Goal: Use online tool/utility: Utilize a website feature to perform a specific function

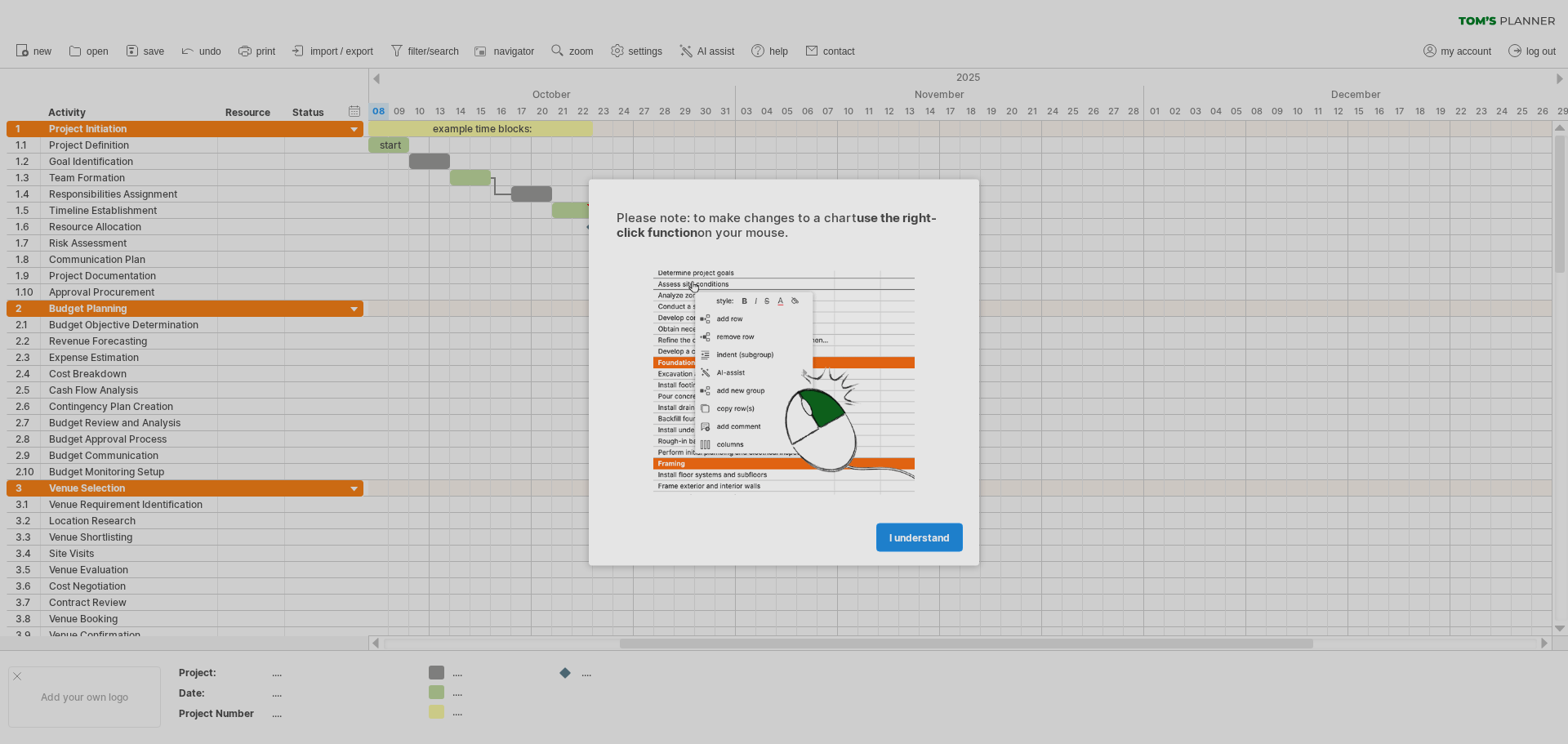
click at [915, 536] on span "I understand" at bounding box center [919, 537] width 60 height 12
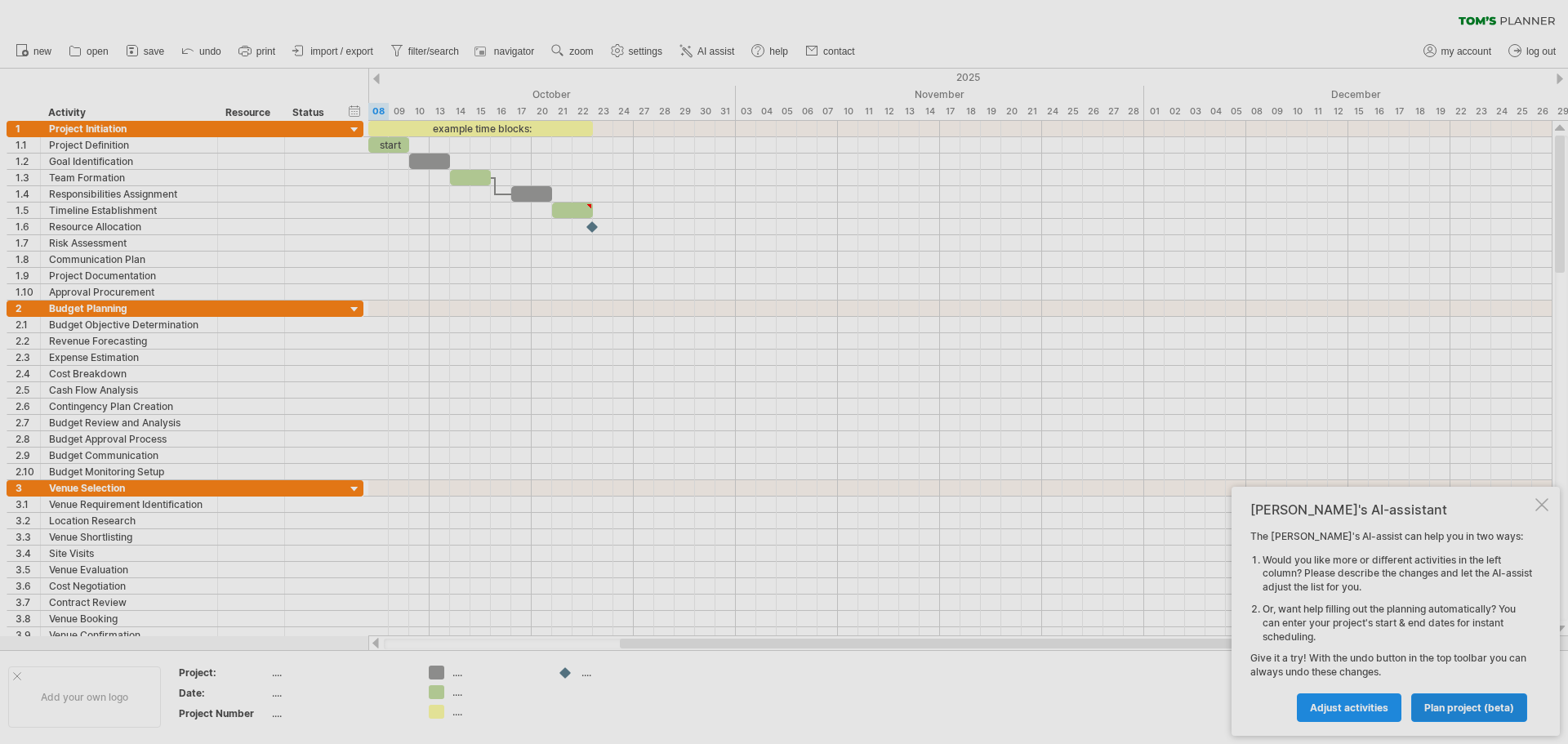
click at [1480, 713] on span "plan project (beta)" at bounding box center [1469, 708] width 90 height 12
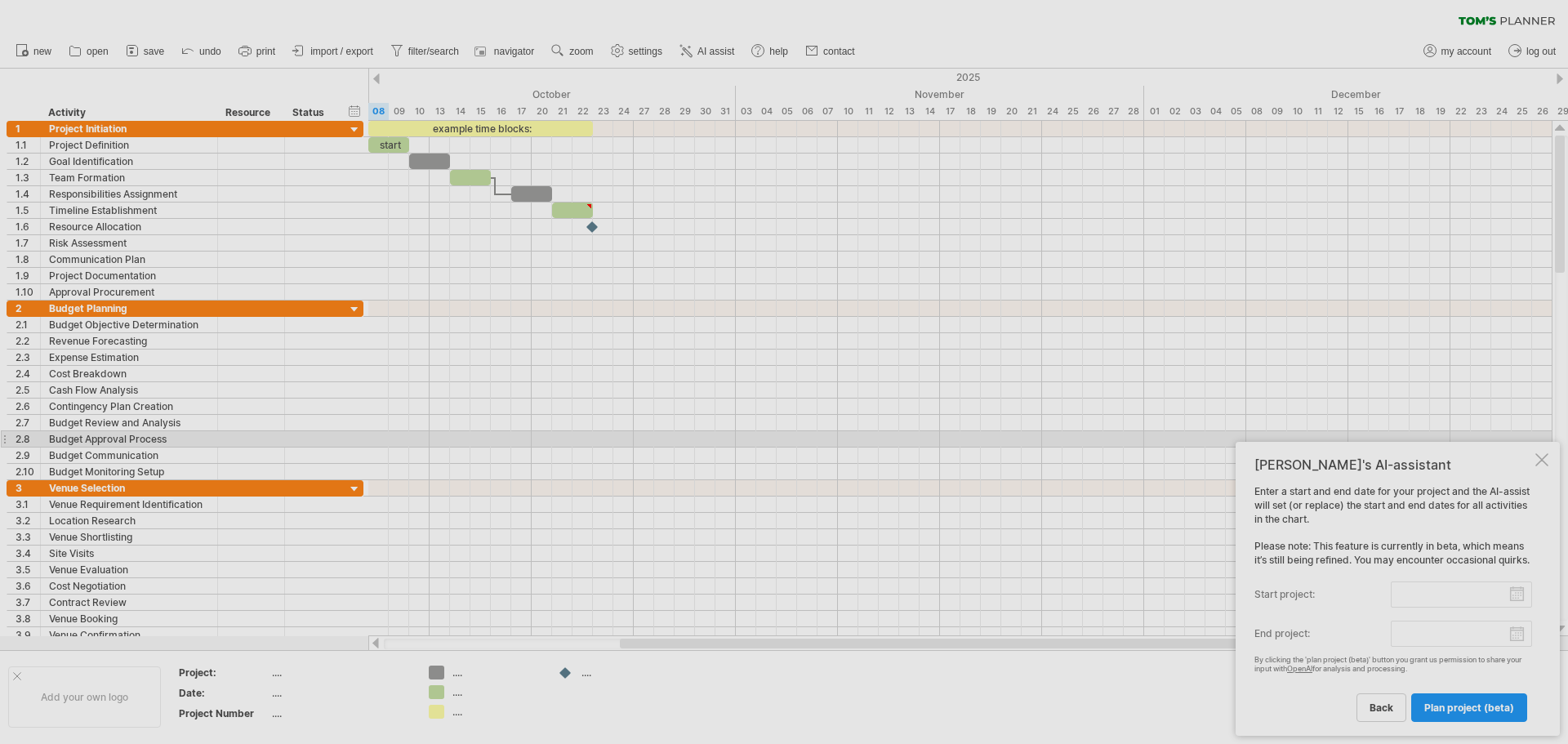
click at [1542, 454] on div at bounding box center [1542, 460] width 13 height 13
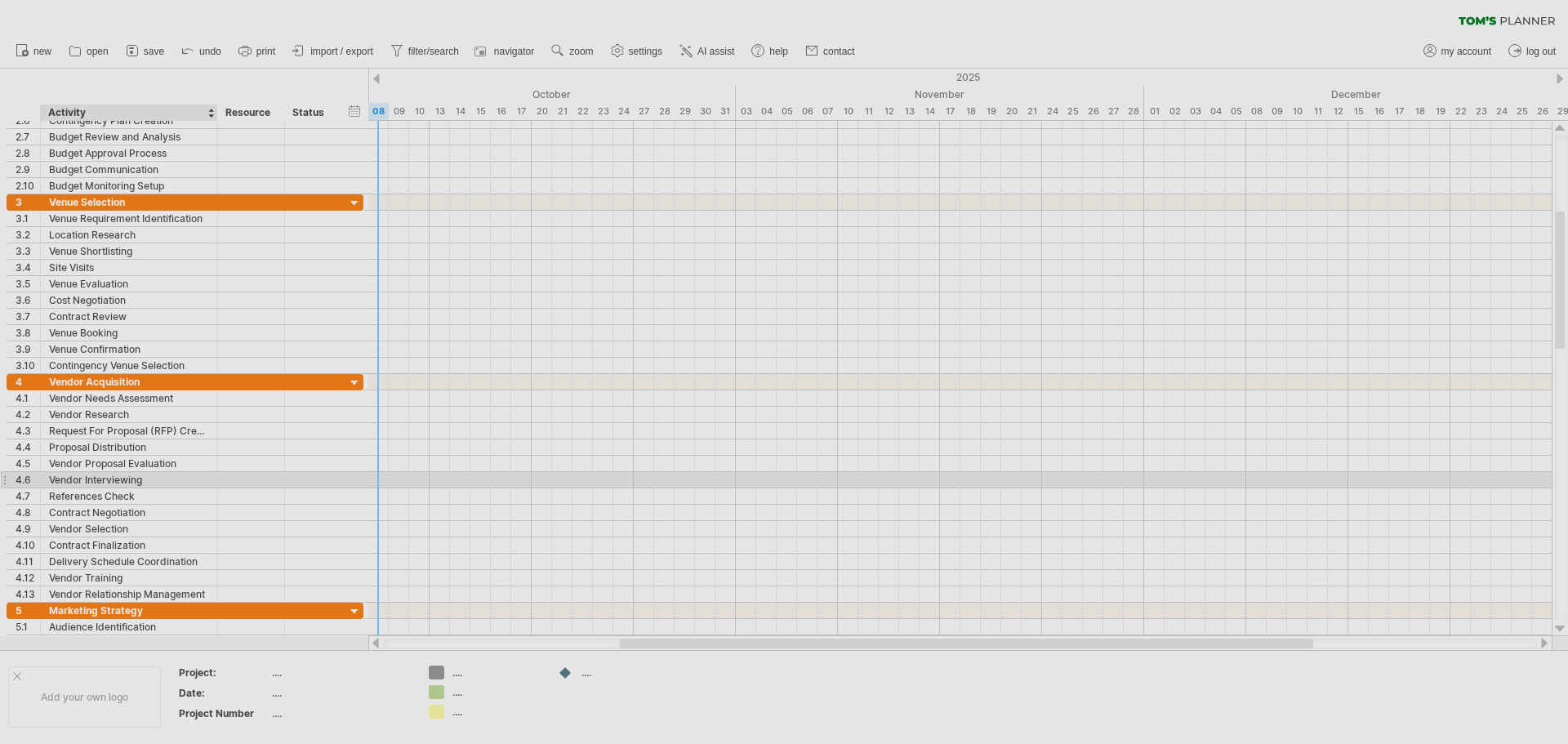
click at [107, 479] on div "Vendor Interviewing" at bounding box center [129, 479] width 160 height 16
click at [110, 476] on input "**********" at bounding box center [129, 479] width 160 height 16
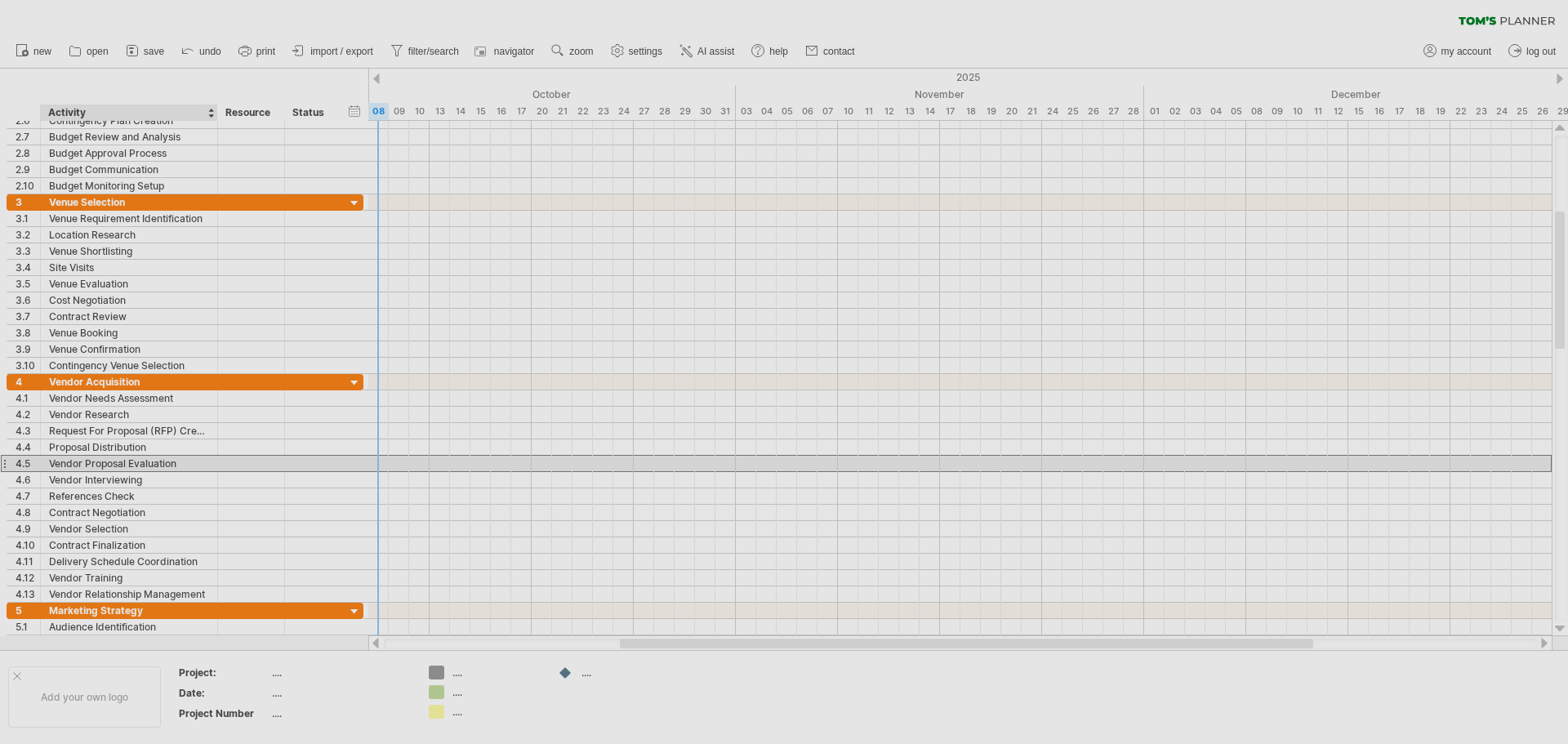
click at [117, 460] on div "Vendor Proposal Evaluation" at bounding box center [129, 464] width 160 height 16
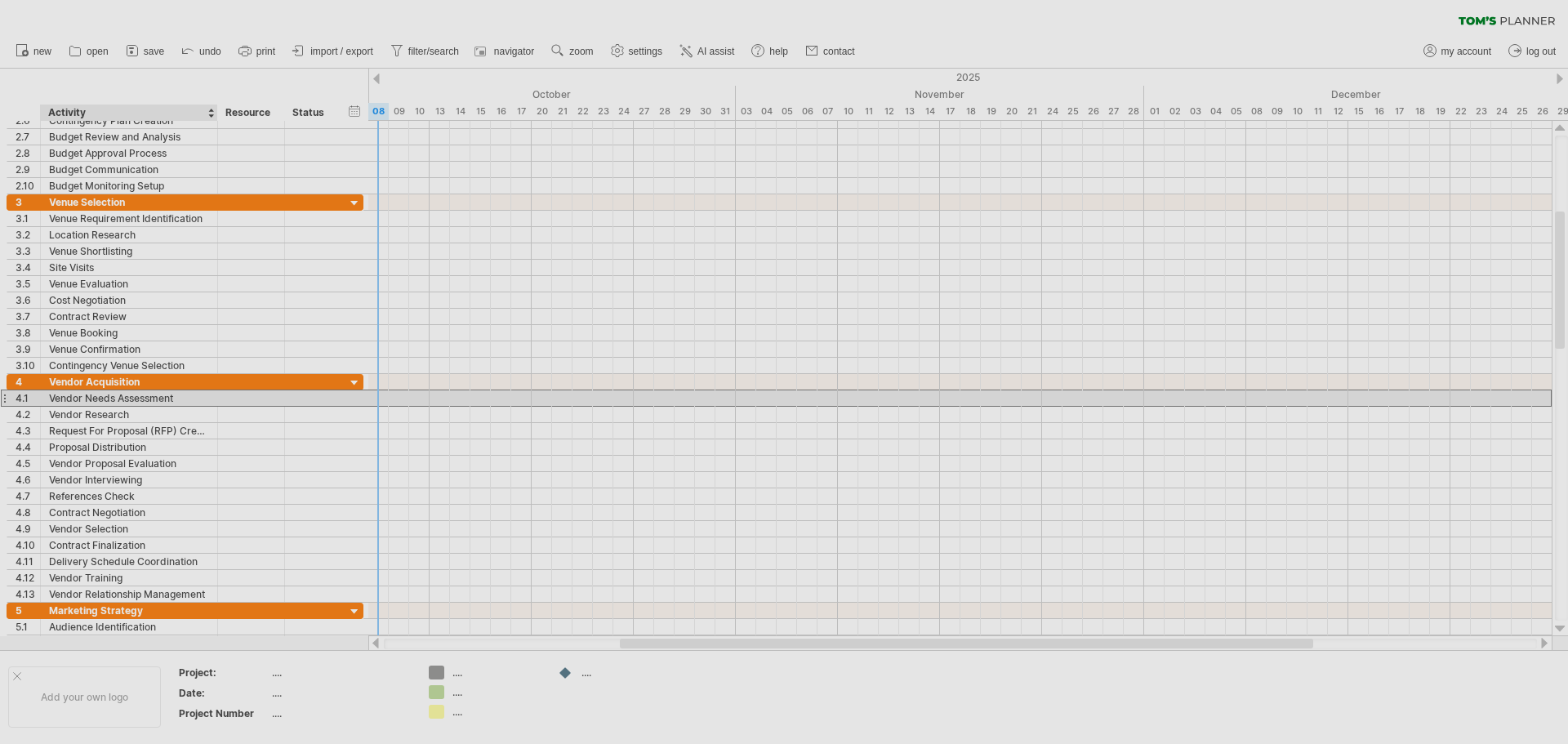
click at [127, 398] on div "Vendor Needs Assessment" at bounding box center [129, 398] width 160 height 16
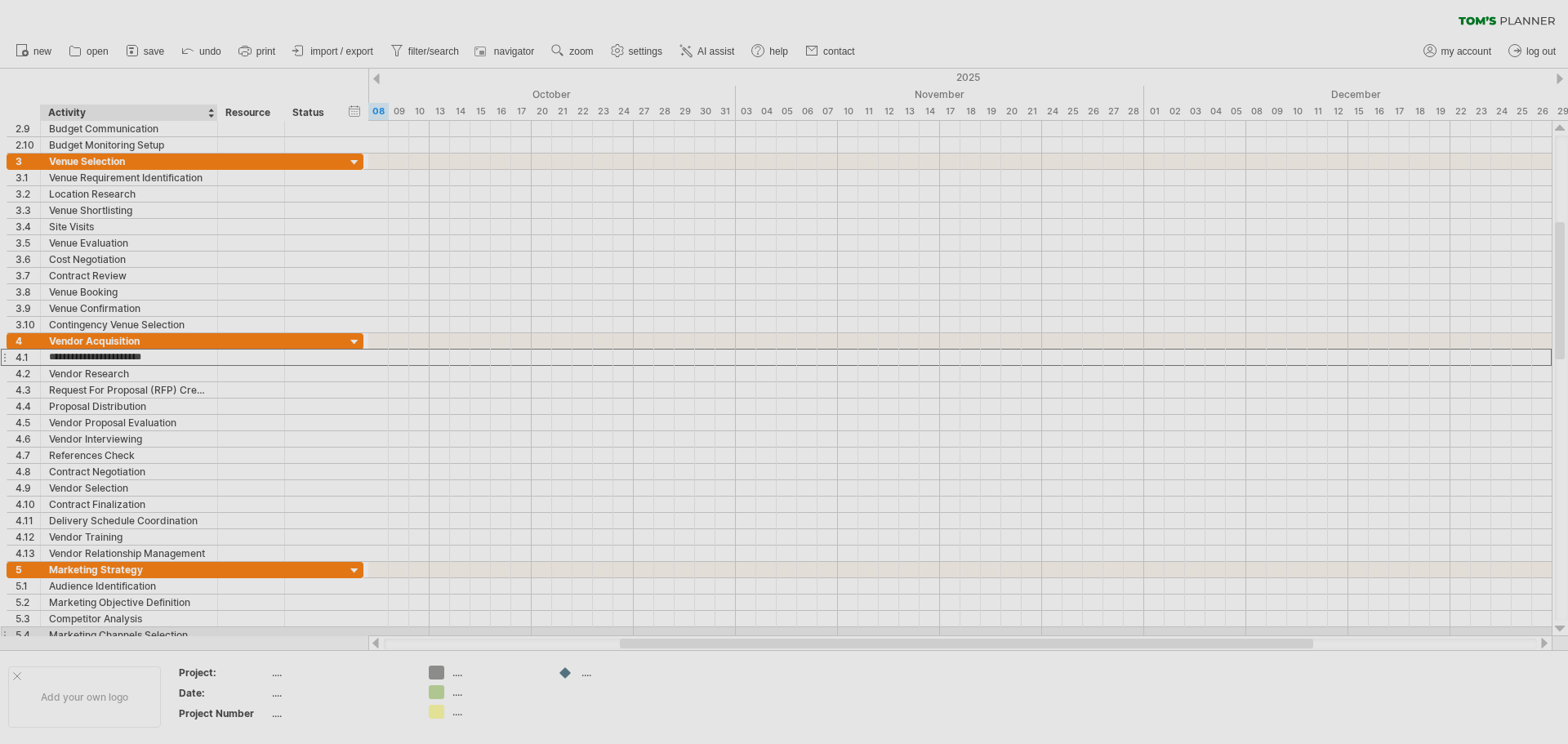
click at [94, 629] on div "Marketing Channels Selection" at bounding box center [129, 635] width 160 height 16
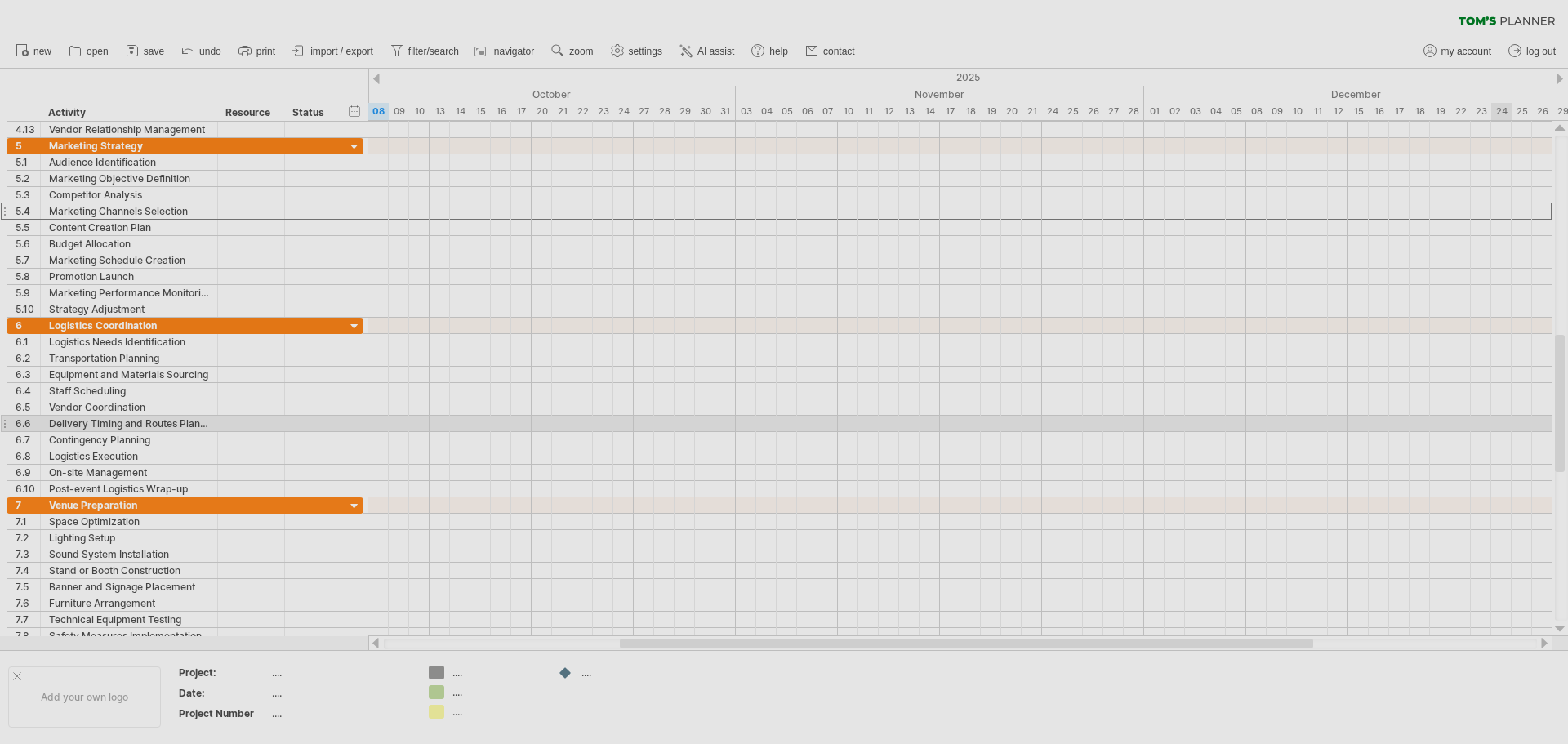
drag, startPoint x: 1561, startPoint y: 314, endPoint x: 1560, endPoint y: 422, distance: 108.0
click at [1560, 422] on div at bounding box center [1560, 403] width 10 height 137
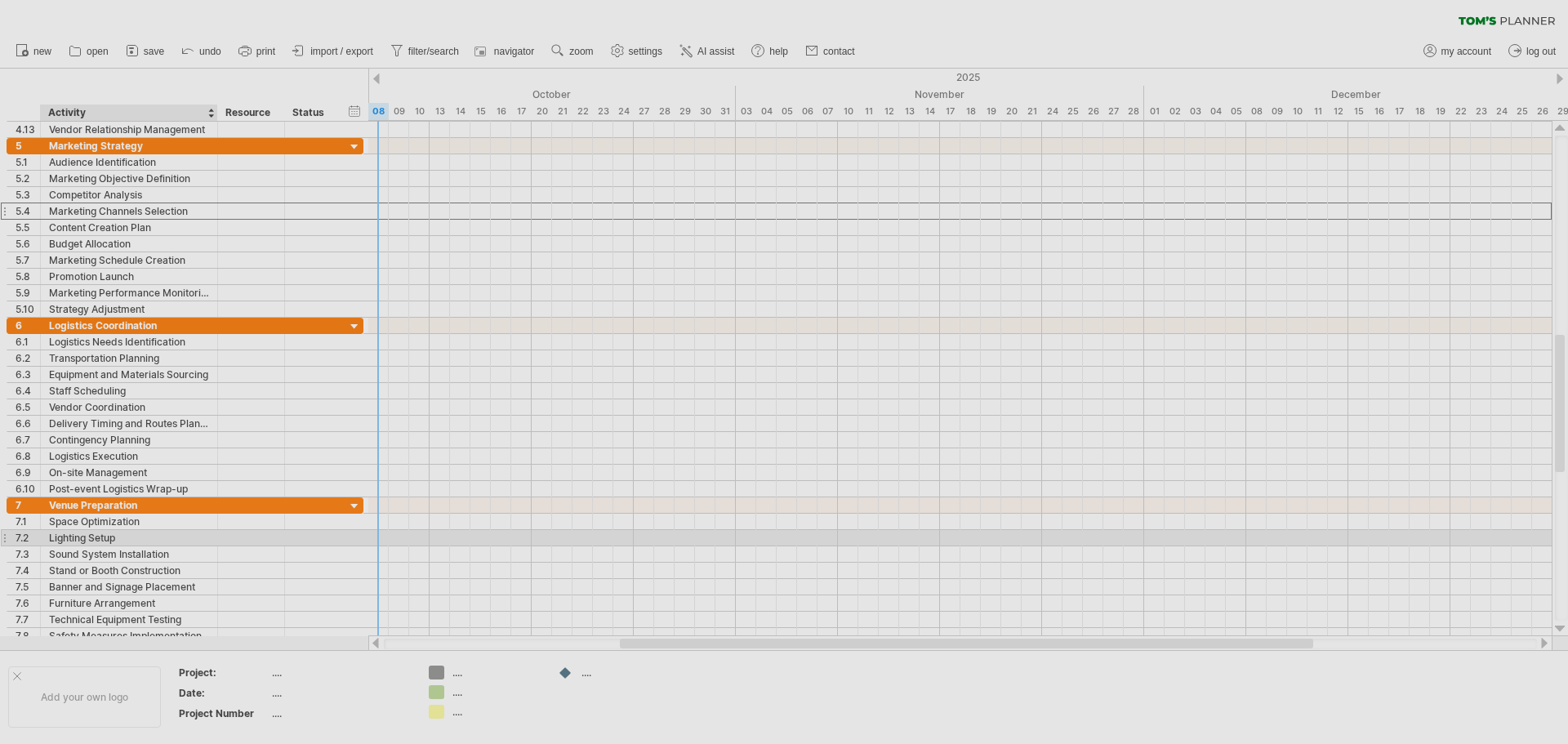
click at [66, 536] on div "Lighting Setup" at bounding box center [129, 537] width 160 height 16
